Goal: Information Seeking & Learning: Check status

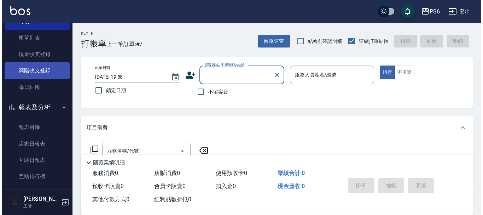
scroll to position [106, 0]
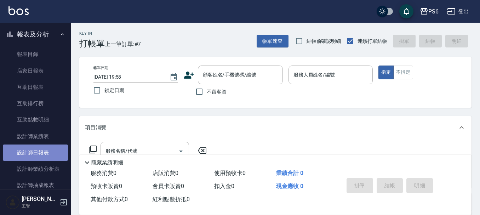
click at [36, 151] on link "設計師日報表" at bounding box center [35, 152] width 65 height 16
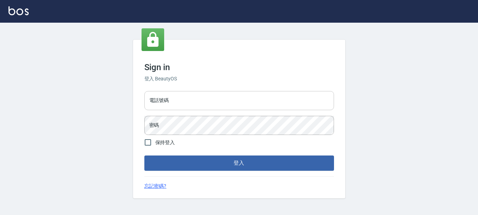
drag, startPoint x: 171, startPoint y: 98, endPoint x: 180, endPoint y: 106, distance: 12.0
click at [171, 97] on input "電話號碼" at bounding box center [239, 100] width 190 height 19
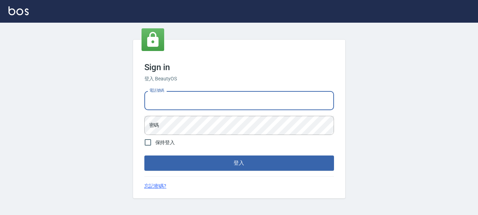
type input "0983811952"
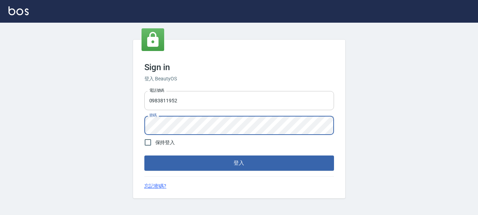
click at [144, 155] on button "登入" at bounding box center [239, 162] width 190 height 15
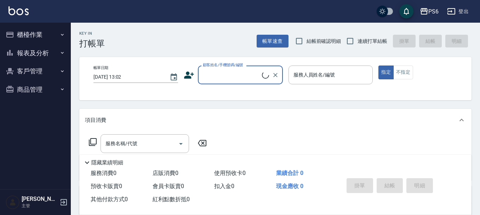
click at [36, 52] on button "報表及分析" at bounding box center [35, 53] width 65 height 18
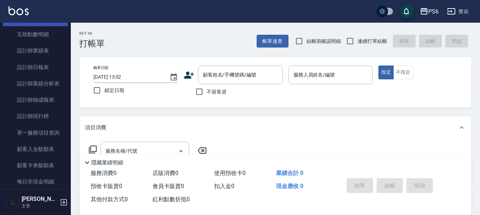
scroll to position [106, 0]
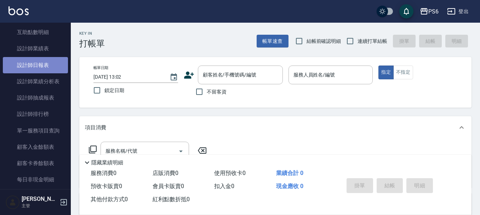
click at [49, 64] on link "設計師日報表" at bounding box center [35, 65] width 65 height 16
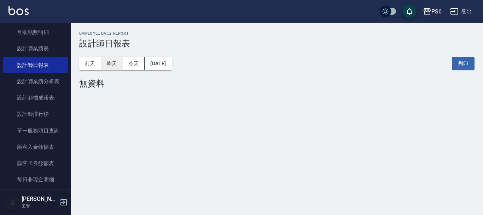
click at [109, 67] on button "昨天" at bounding box center [112, 63] width 22 height 13
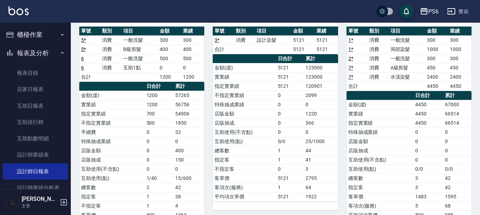
scroll to position [71, 0]
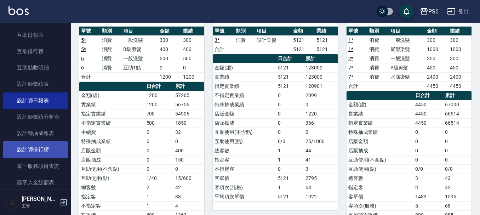
click at [41, 147] on link "設計師排行榜" at bounding box center [35, 149] width 65 height 16
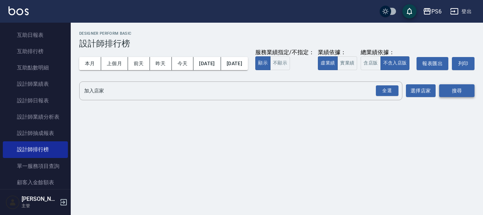
drag, startPoint x: 381, startPoint y: 103, endPoint x: 444, endPoint y: 103, distance: 62.6
click at [394, 96] on div "全選" at bounding box center [387, 90] width 23 height 11
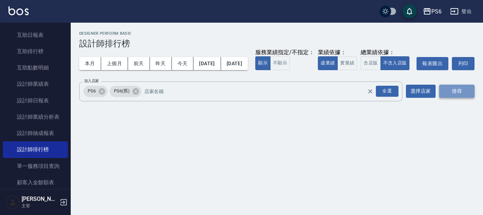
click at [458, 98] on button "搜尋" at bounding box center [457, 91] width 35 height 13
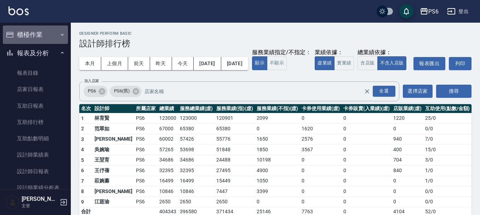
click at [59, 35] on icon "button" at bounding box center [62, 35] width 6 height 6
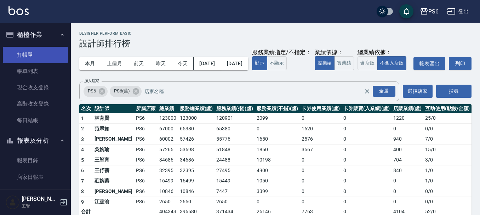
click at [48, 53] on link "打帳單" at bounding box center [35, 55] width 65 height 16
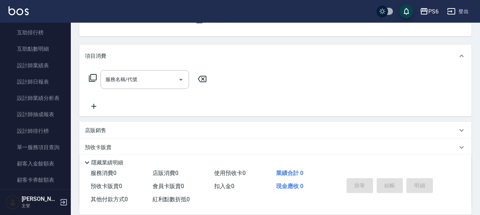
scroll to position [106, 0]
